Goal: Task Accomplishment & Management: Use online tool/utility

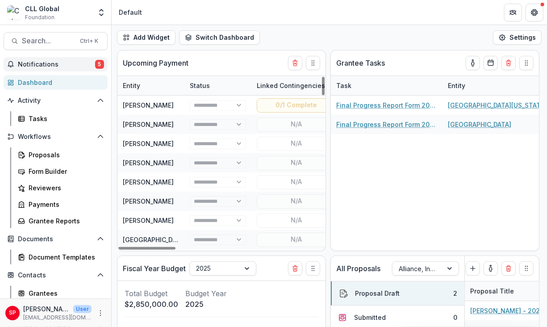
click at [25, 62] on span "Notifications" at bounding box center [56, 65] width 77 height 8
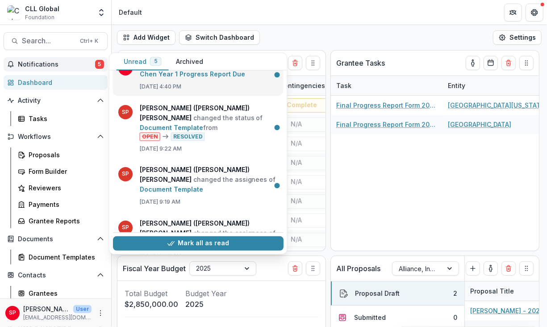
scroll to position [78, 0]
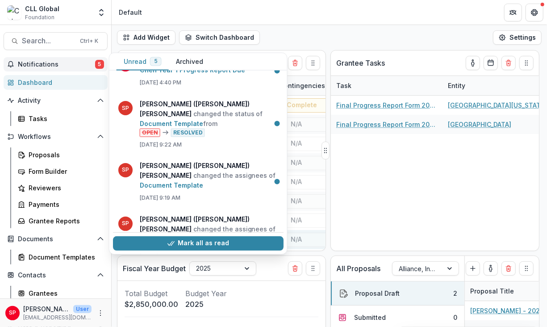
click at [191, 243] on button "Mark all as read" at bounding box center [198, 243] width 170 height 14
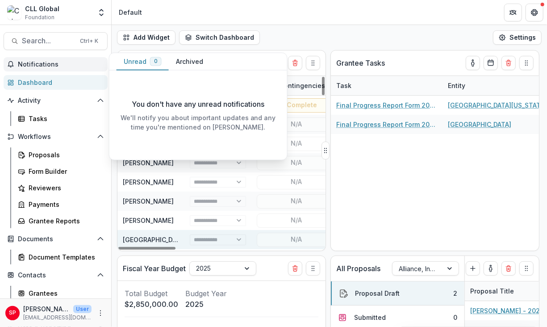
scroll to position [0, 0]
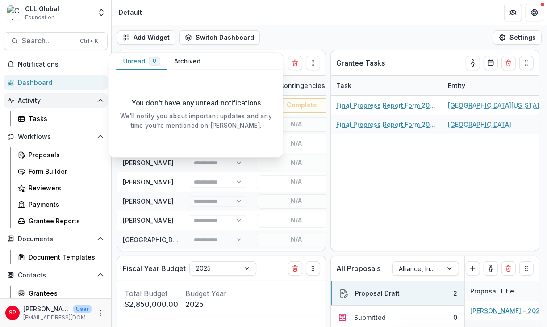
click at [30, 98] on span "Activity" at bounding box center [55, 101] width 75 height 8
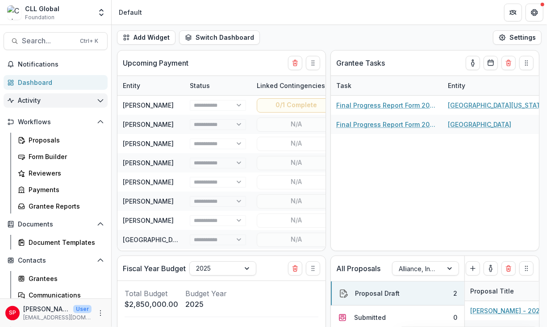
click at [30, 98] on span "Activity" at bounding box center [55, 101] width 75 height 8
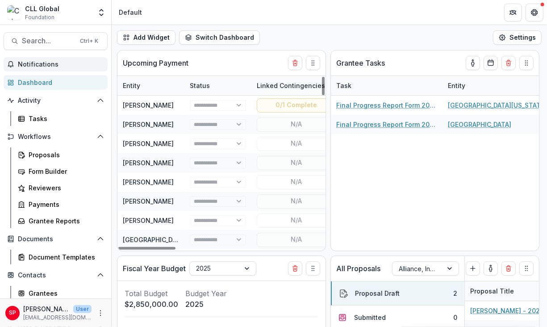
click at [54, 63] on span "Notifications" at bounding box center [61, 65] width 86 height 8
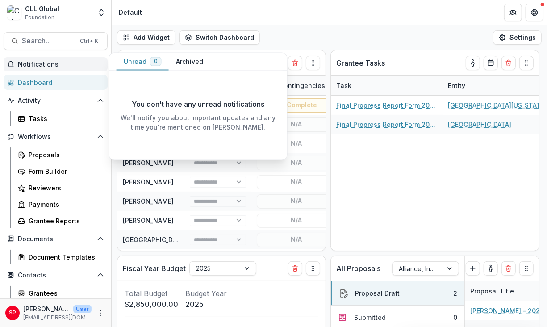
click at [54, 63] on span "Notifications" at bounding box center [61, 65] width 86 height 8
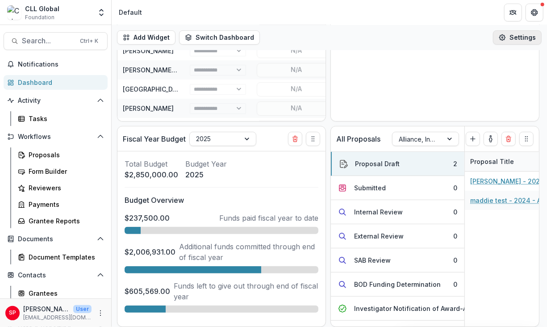
click at [513, 33] on button "Settings" at bounding box center [517, 37] width 49 height 14
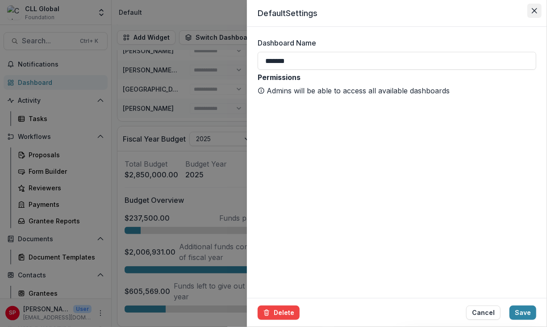
click at [530, 12] on button "Close" at bounding box center [534, 11] width 14 height 14
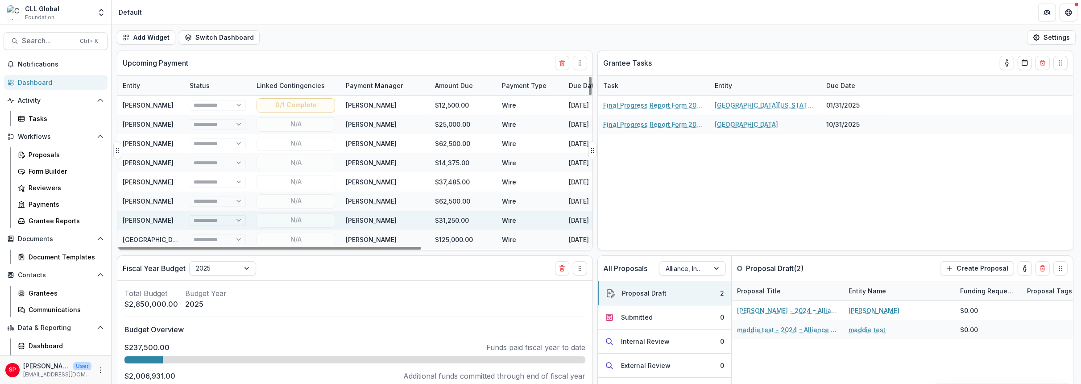
drag, startPoint x: 335, startPoint y: 249, endPoint x: 199, endPoint y: 219, distance: 139.4
click at [195, 247] on div at bounding box center [269, 248] width 303 height 3
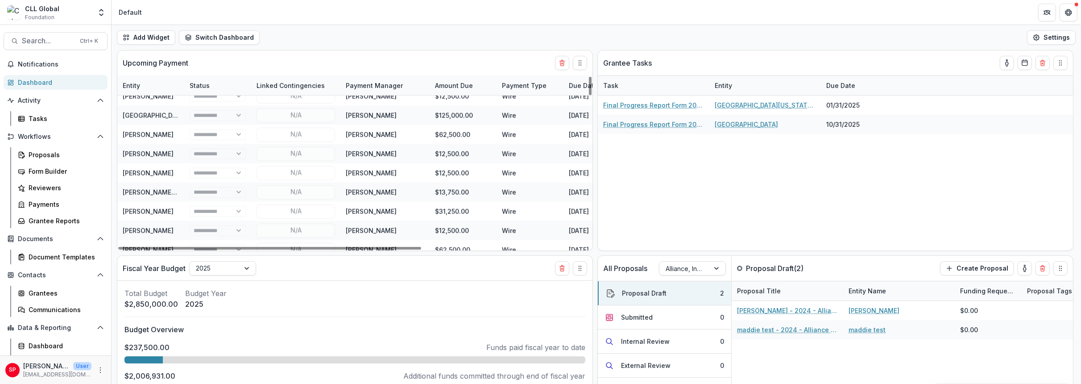
scroll to position [1437, 0]
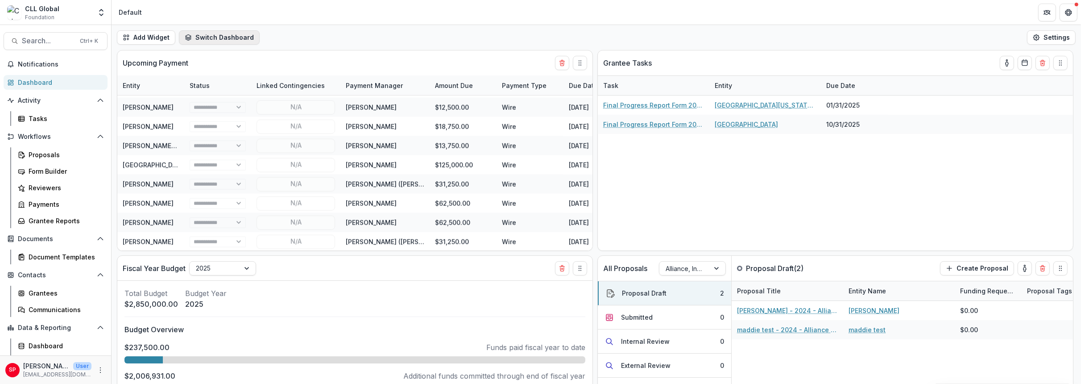
click at [204, 37] on button "Switch Dashboard" at bounding box center [219, 37] width 81 height 14
click at [138, 34] on button "Add Widget" at bounding box center [146, 37] width 58 height 14
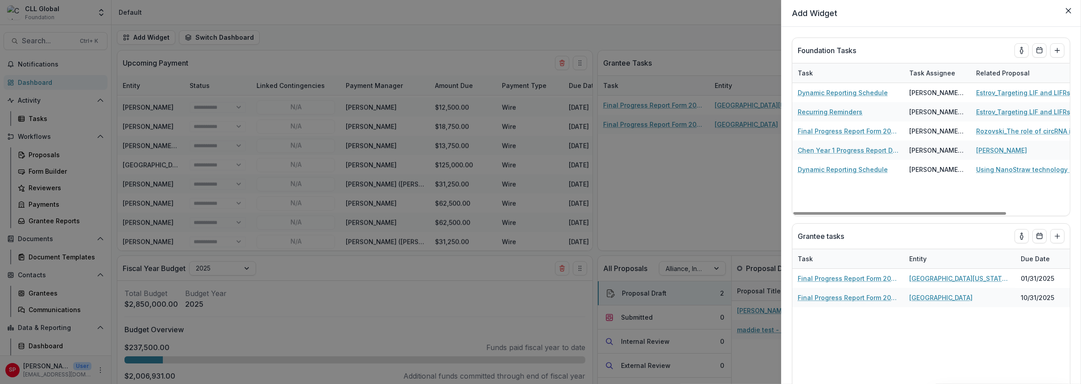
click at [546, 169] on div "Add Widget Foundation Tasks Task Task Assignee Related Proposal Due Date Dynami…" at bounding box center [540, 192] width 1081 height 384
